Goal: Transaction & Acquisition: Purchase product/service

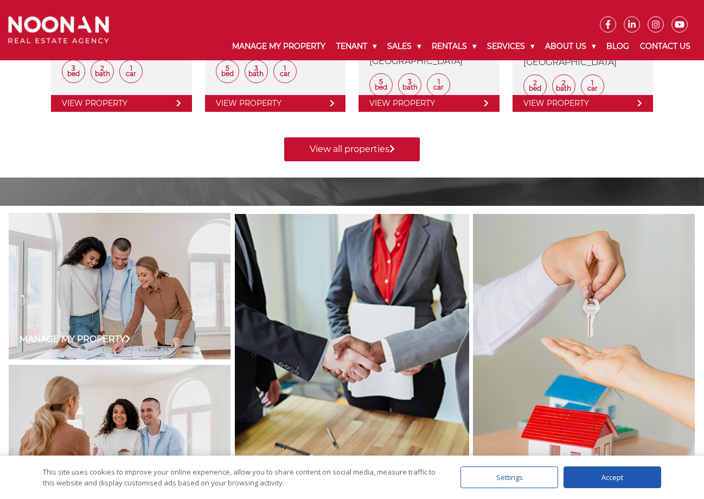
scroll to position [651, 0]
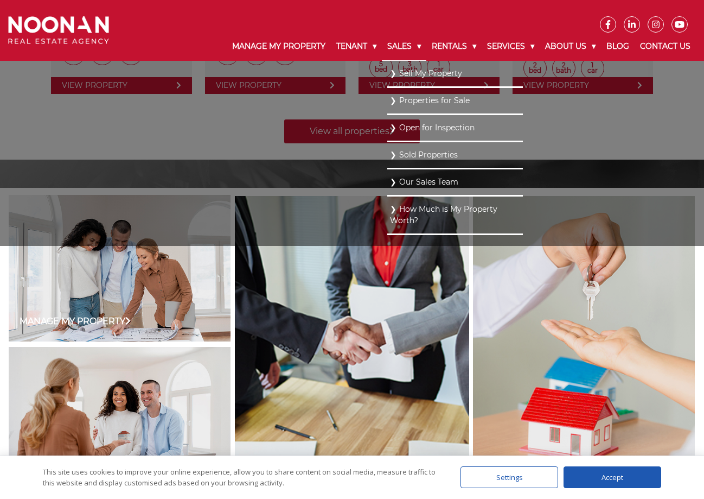
click at [392, 47] on link "Sales" at bounding box center [404, 47] width 44 height 28
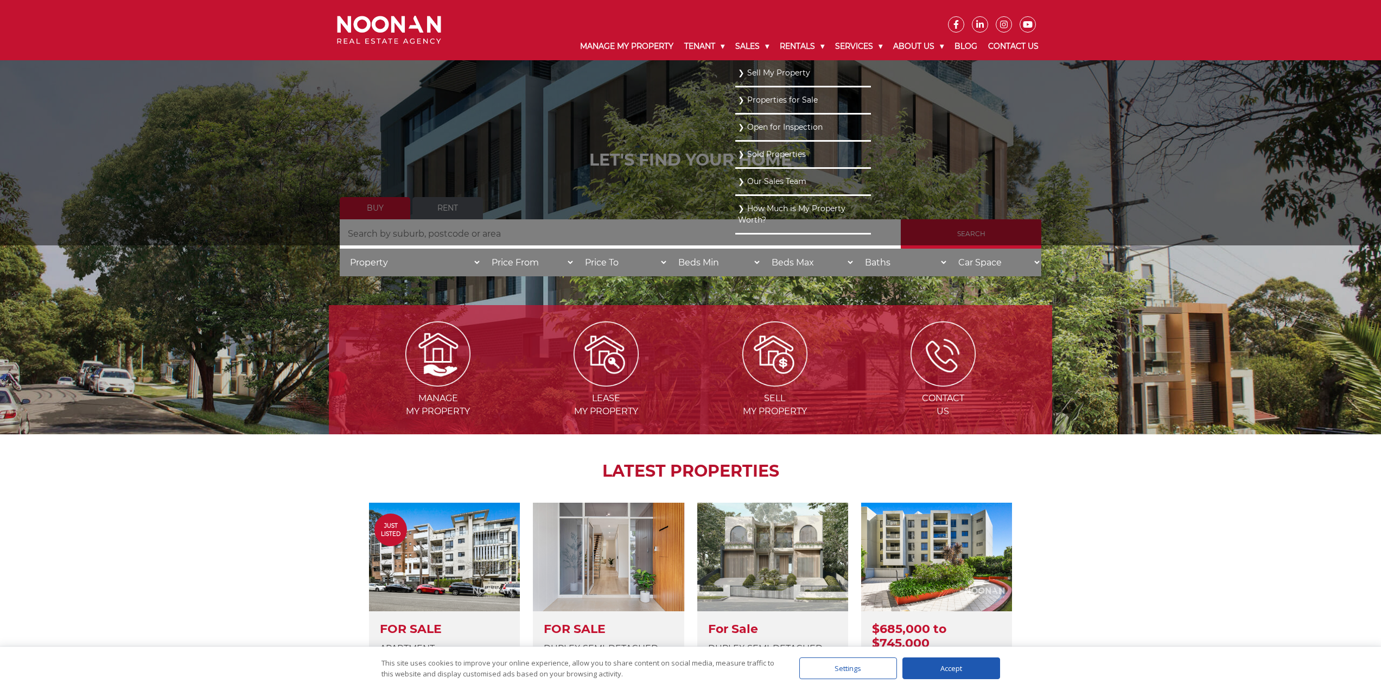
click at [704, 97] on link "Properties for Sale" at bounding box center [803, 100] width 130 height 15
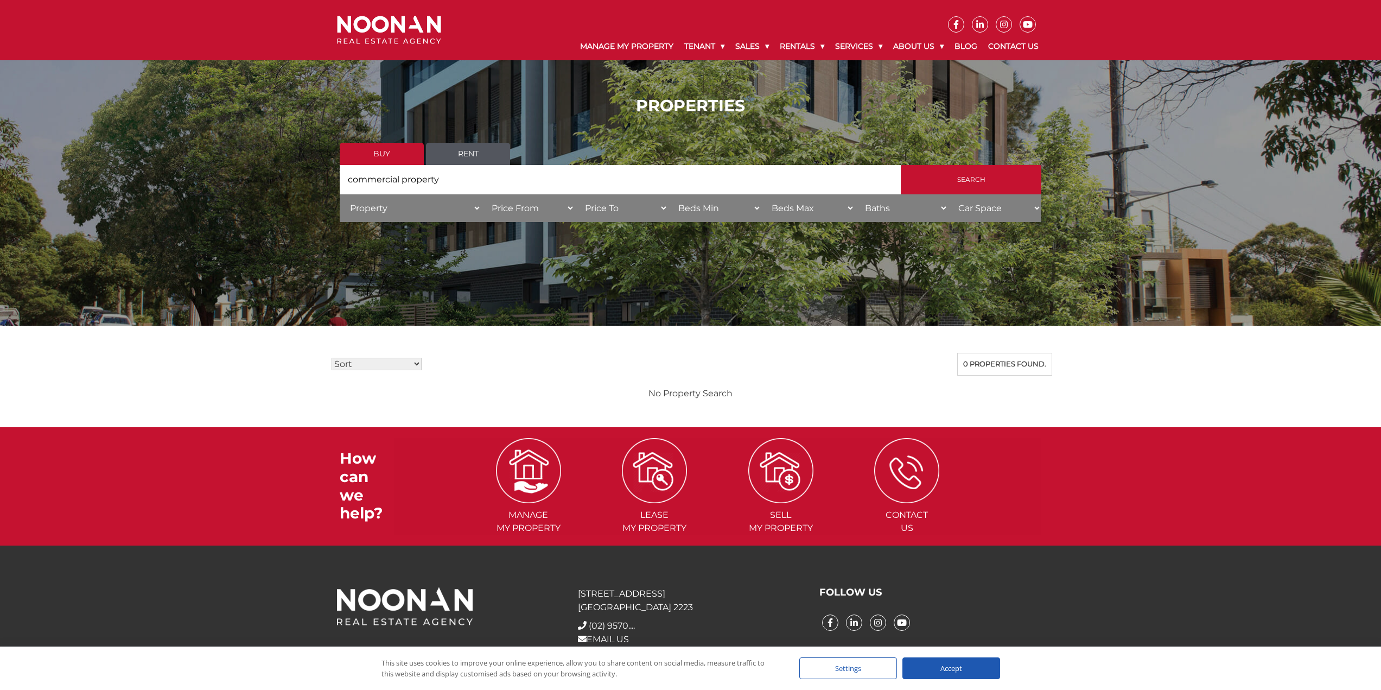
click at [419, 364] on select "Sort Price: High to Low Price: Low to High Date: Newest First Date: Oldest Firs…" at bounding box center [377, 364] width 90 height 12
select select "new"
click at [332, 358] on select "Sort Price: High to Low Price: Low to High Date: Newest First Date: Oldest Firs…" at bounding box center [377, 364] width 90 height 12
click at [440, 179] on input "commercial property" at bounding box center [620, 179] width 561 height 29
type input "c"
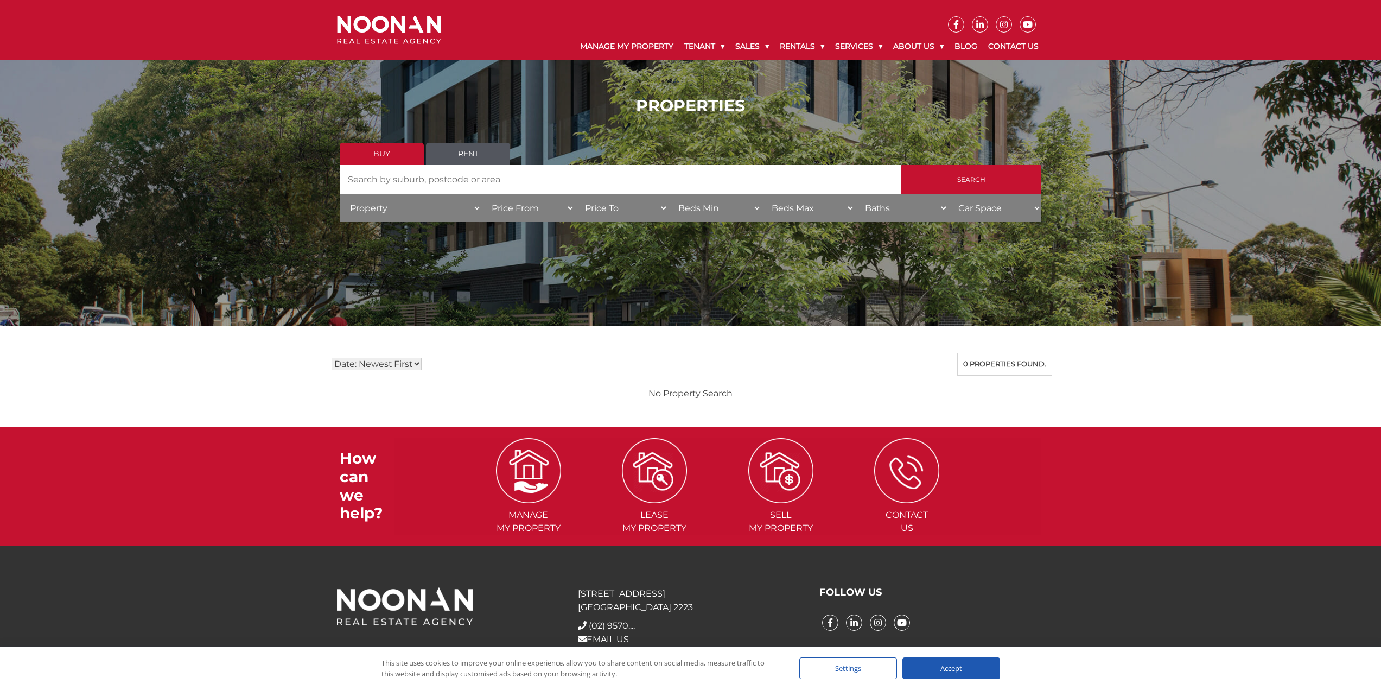
click at [373, 151] on link "Buy" at bounding box center [382, 154] width 84 height 22
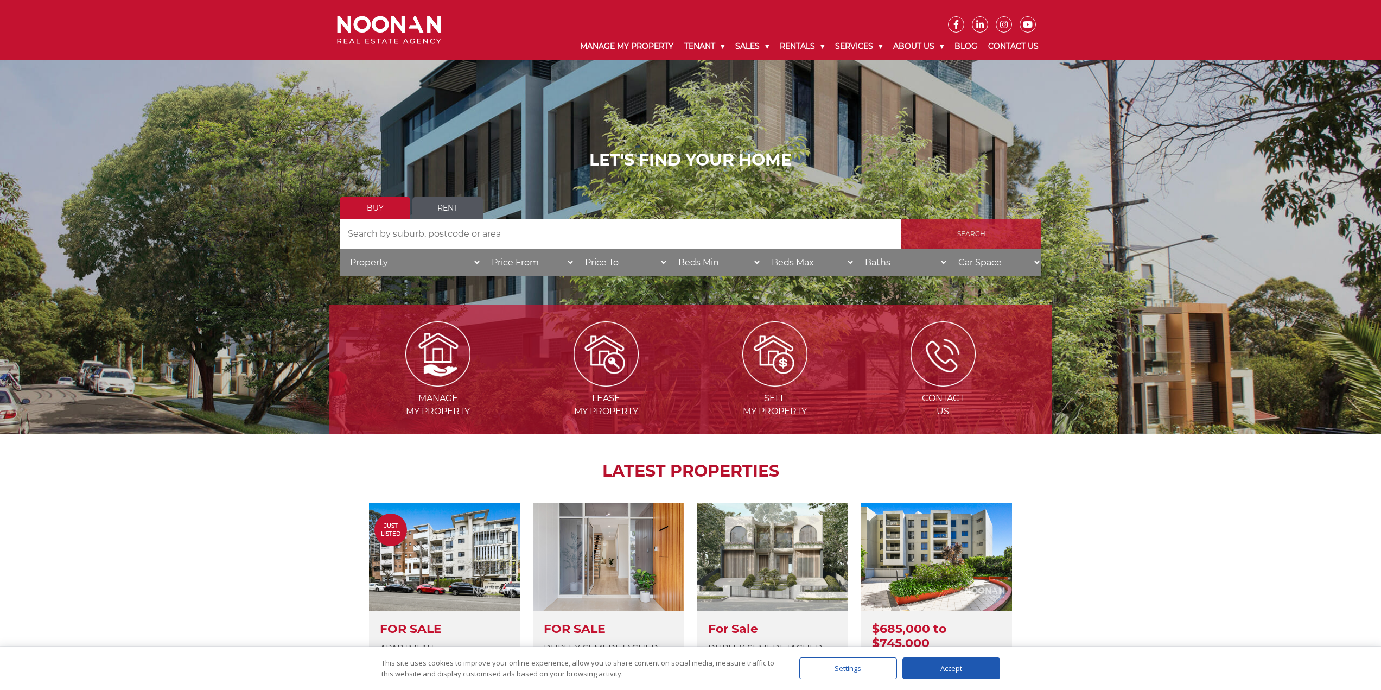
click at [966, 234] on input "Search" at bounding box center [971, 233] width 141 height 29
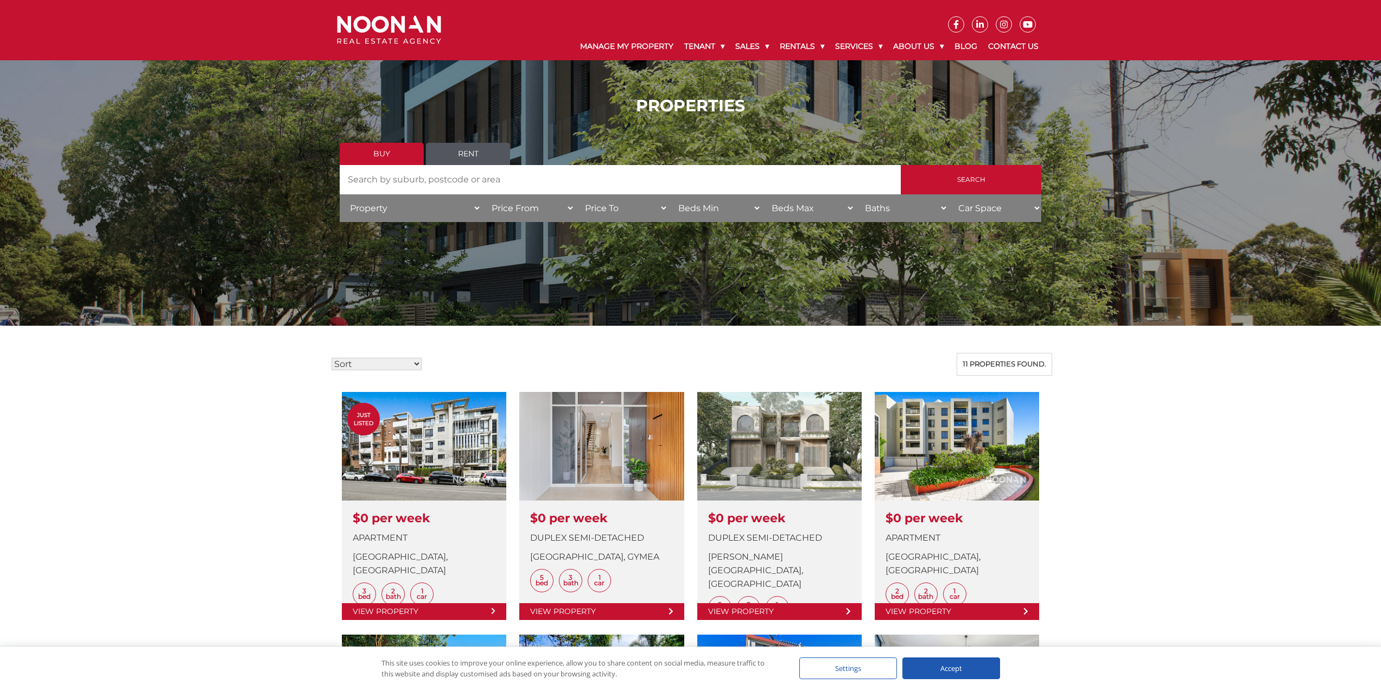
click at [371, 178] on input "Search by Address" at bounding box center [620, 179] width 561 height 29
click at [432, 184] on input "commercial" at bounding box center [620, 179] width 561 height 29
type input "commercial"
click at [969, 176] on input "Search" at bounding box center [971, 179] width 141 height 29
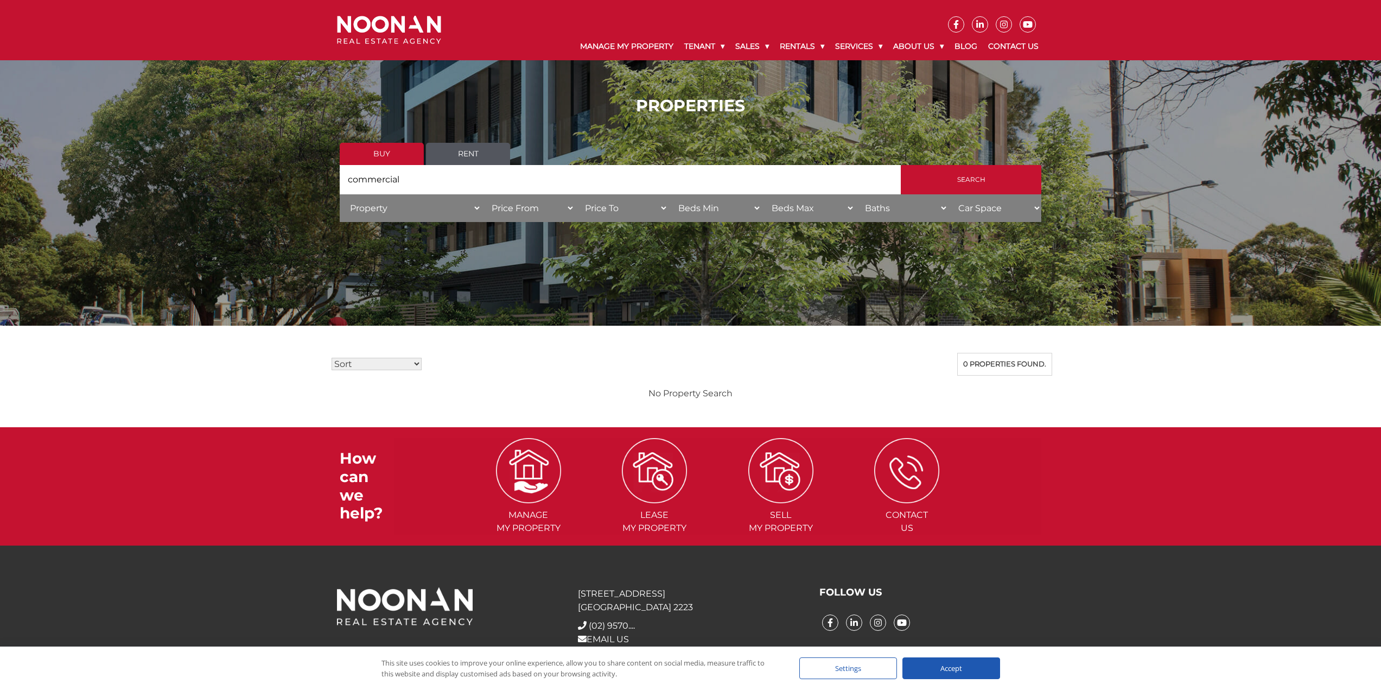
click at [943, 210] on select "Baths 1 + 2 + 3 +" at bounding box center [901, 208] width 93 height 28
select select "2"
click at [855, 194] on select "Baths 1 + 2 + 3 +" at bounding box center [901, 208] width 93 height 28
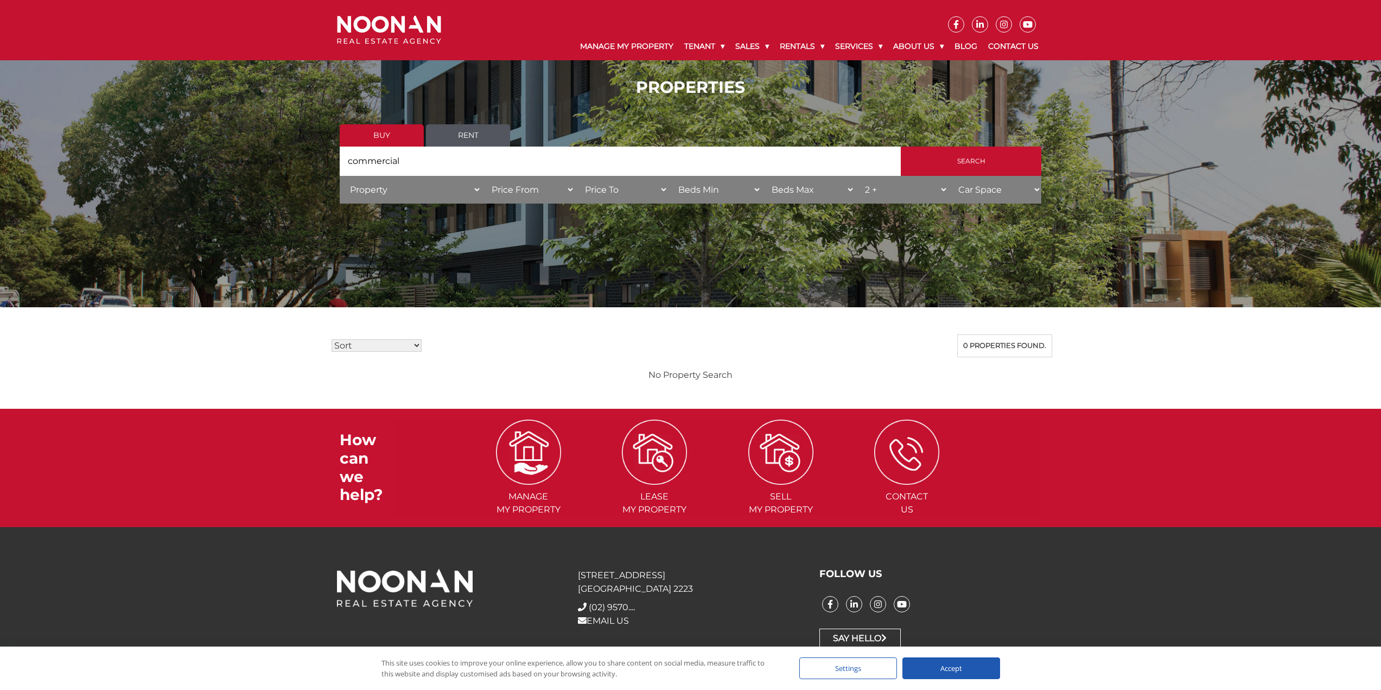
click at [418, 345] on select "Sort Price: High to Low Price: Low to High Date: Newest First Date: Oldest Firs…" at bounding box center [377, 345] width 90 height 12
select select "high"
click at [332, 339] on select "Sort Price: High to Low Price: Low to High Date: Newest First Date: Oldest Firs…" at bounding box center [377, 345] width 90 height 12
click at [580, 345] on div "Sort Price: High to Low Price: Low to High Date: Newest First Date: Oldest Firs…" at bounding box center [690, 345] width 723 height 23
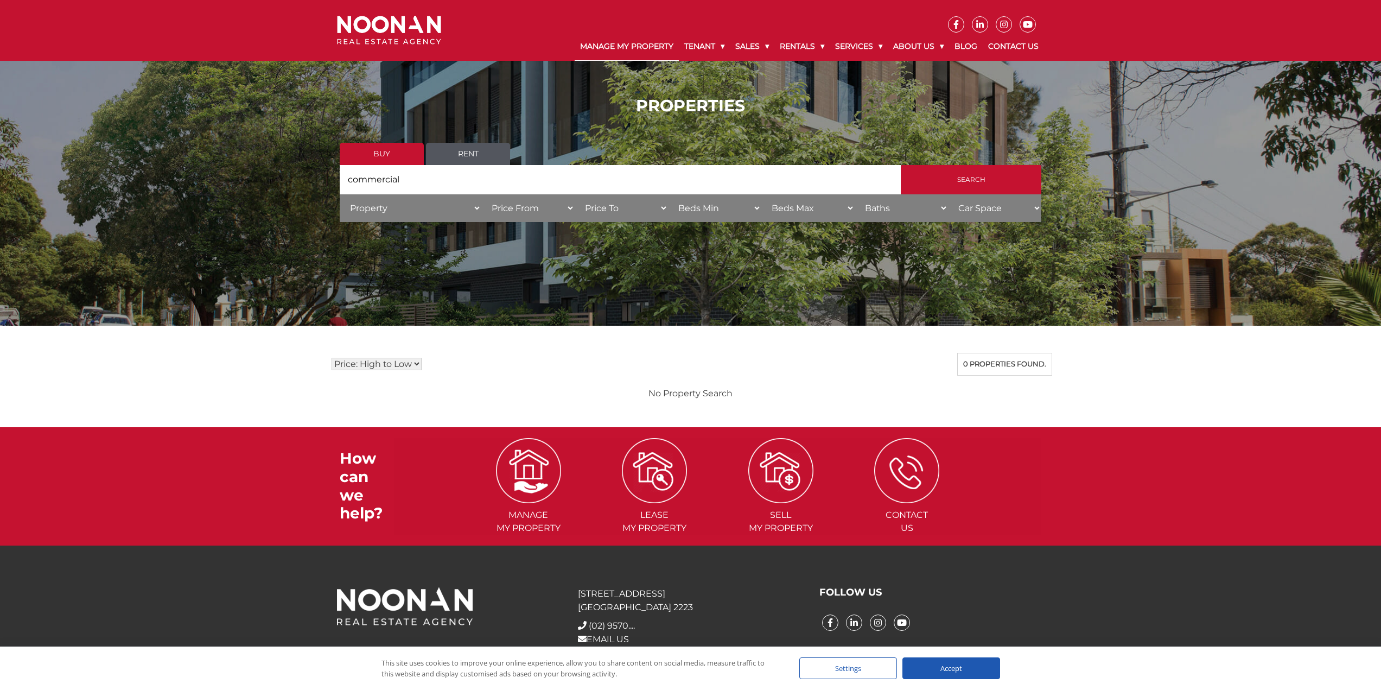
click at [629, 42] on link "Manage My Property" at bounding box center [627, 47] width 104 height 28
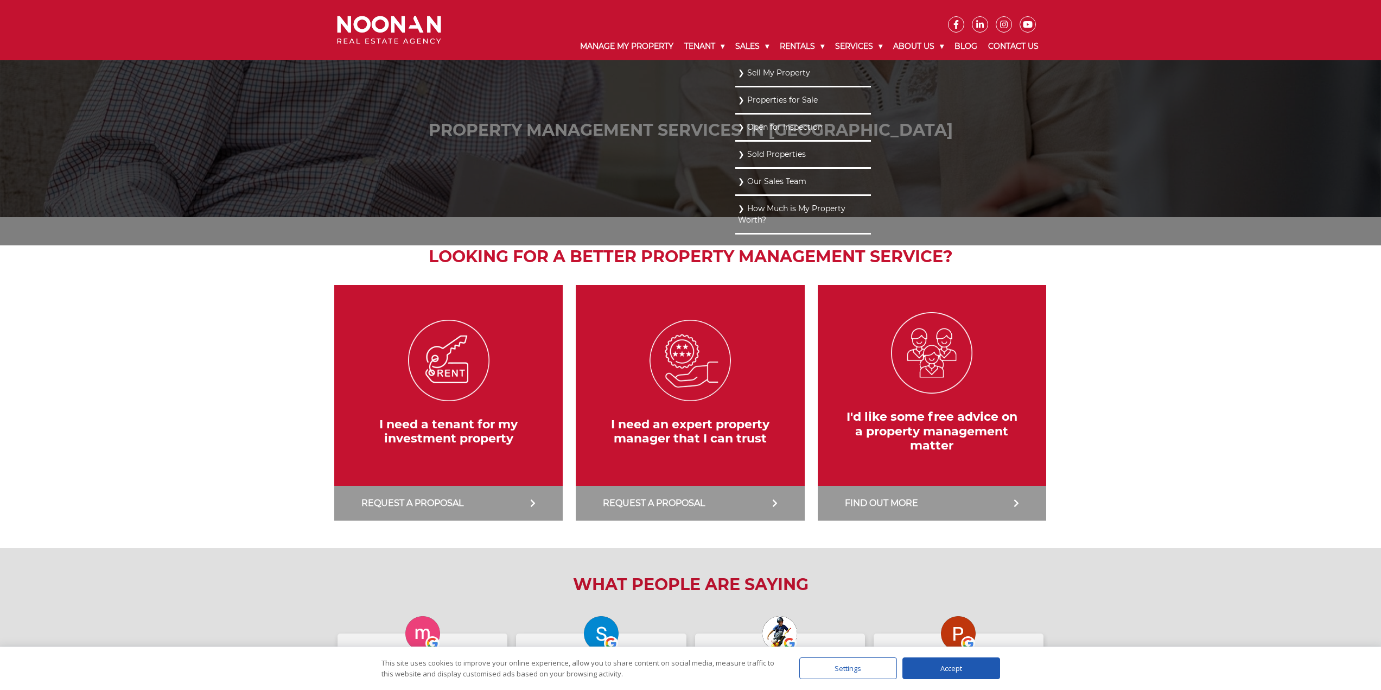
click at [751, 101] on link "Properties for Sale" at bounding box center [803, 100] width 130 height 15
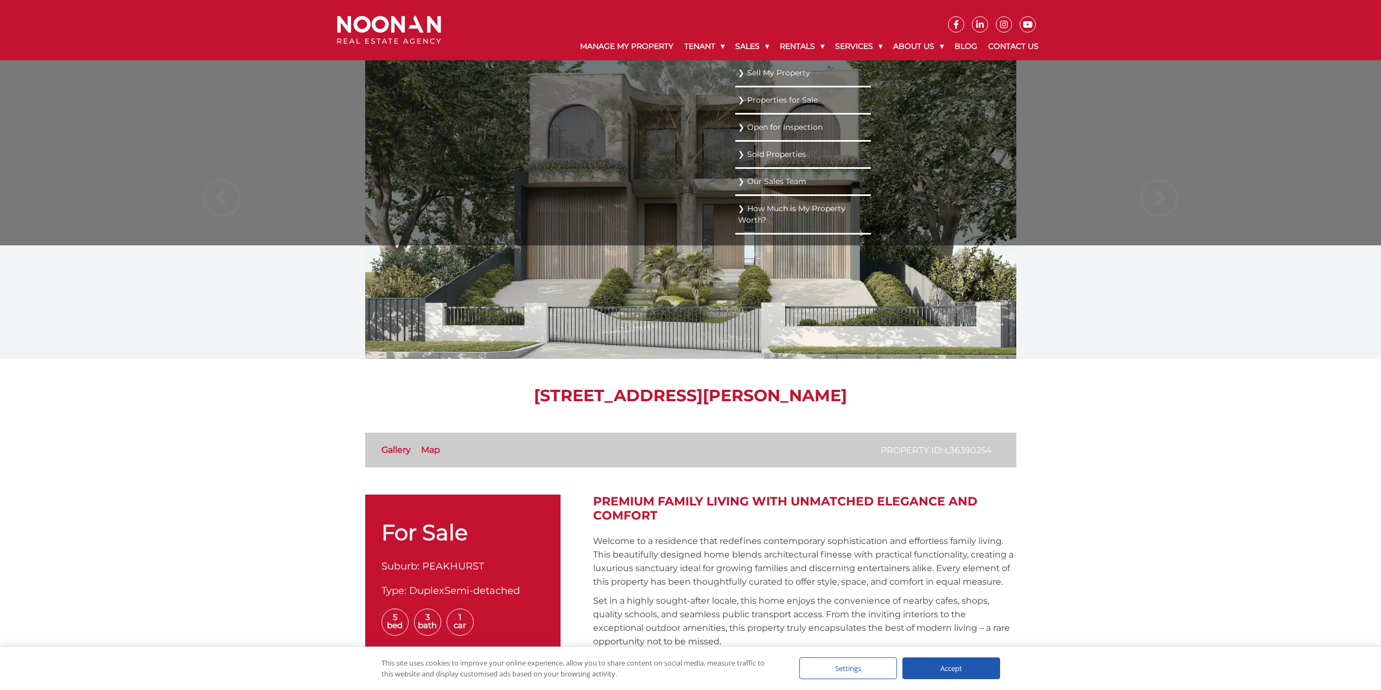
click at [752, 99] on link "Properties for Sale" at bounding box center [803, 100] width 130 height 15
